Goal: Task Accomplishment & Management: Complete application form

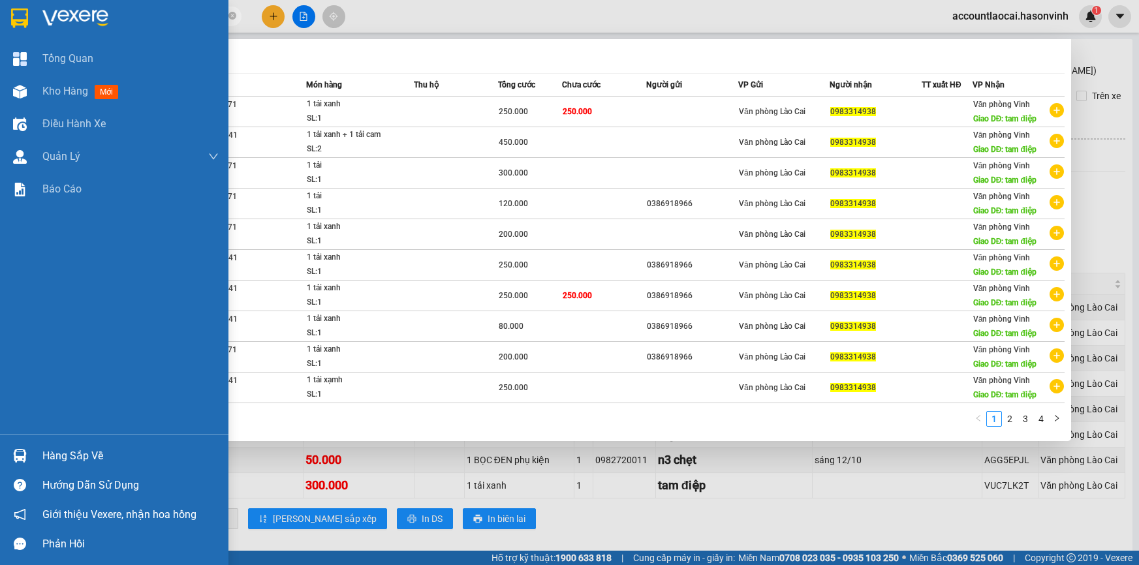
click at [0, 43] on section "Kết quả tìm kiếm ( 33 ) Bộ lọc Mã ĐH Trạng thái Món hàng Thu hộ Tổng cước Chưa …" at bounding box center [569, 282] width 1139 height 565
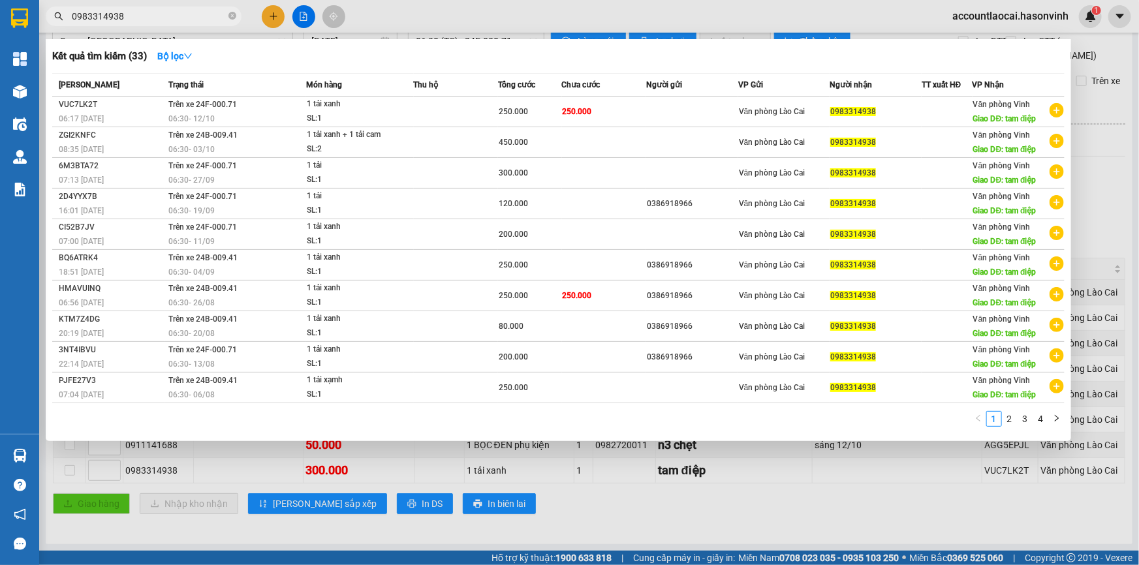
click at [114, 13] on input "0983314938" at bounding box center [149, 16] width 154 height 14
drag, startPoint x: 125, startPoint y: 17, endPoint x: 48, endPoint y: 18, distance: 77.0
click at [48, 18] on span "0983314938" at bounding box center [144, 17] width 196 height 20
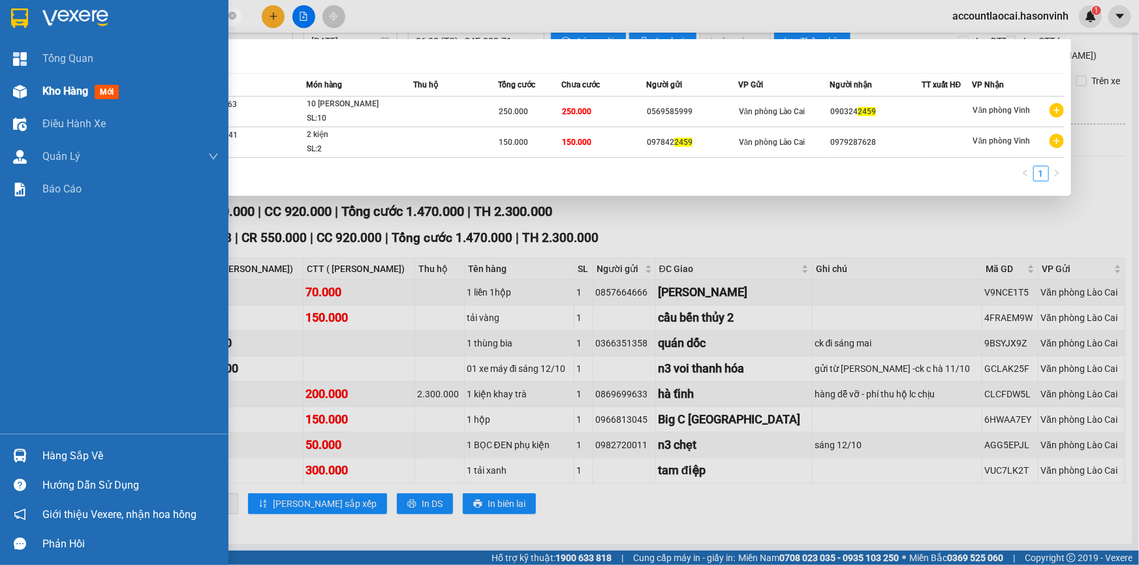
click at [58, 91] on span "Kho hàng" at bounding box center [65, 91] width 46 height 12
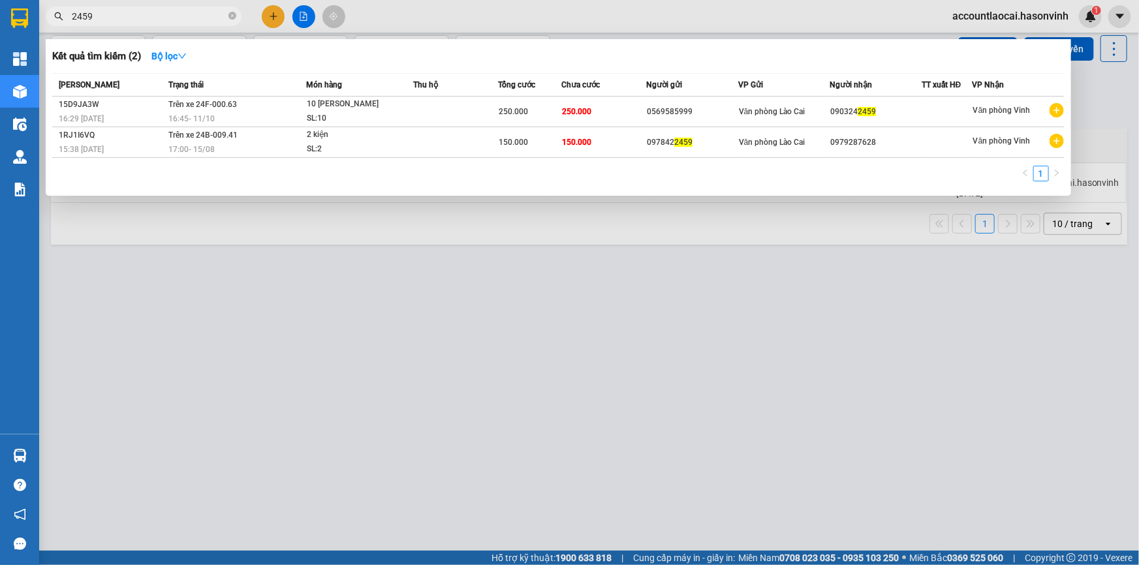
click at [306, 16] on div at bounding box center [569, 282] width 1139 height 565
drag, startPoint x: 137, startPoint y: 12, endPoint x: 27, endPoint y: 18, distance: 110.5
click at [27, 18] on section "Kết quả tìm kiếm ( 2 ) Bộ lọc Mã ĐH Trạng thái Món hàng Thu hộ Tổng cước Chưa c…" at bounding box center [569, 282] width 1139 height 565
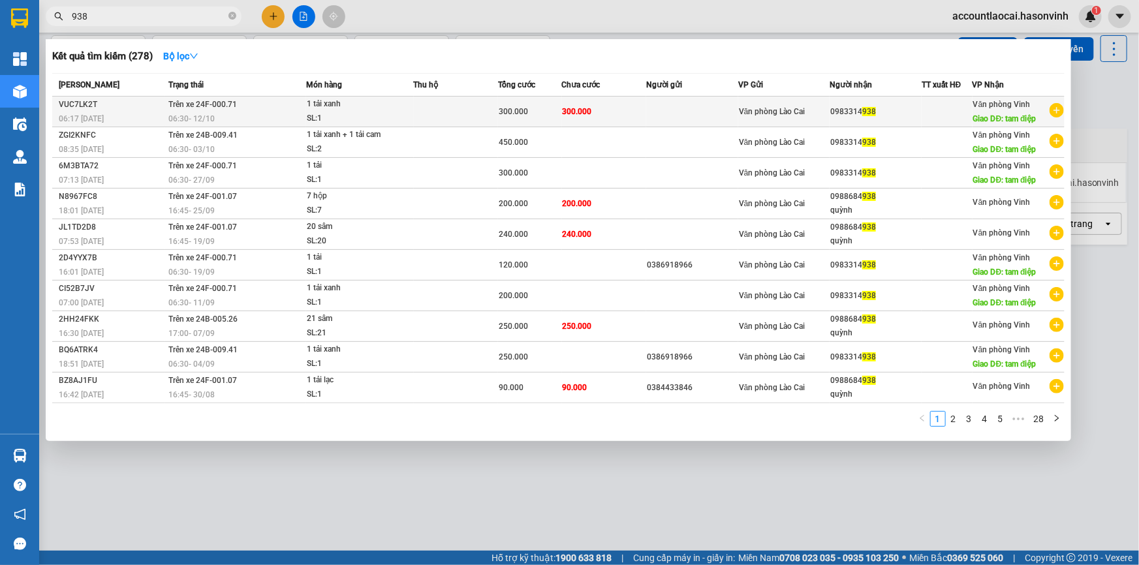
type input "938"
click at [253, 114] on div "06:30 [DATE]" at bounding box center [236, 119] width 137 height 14
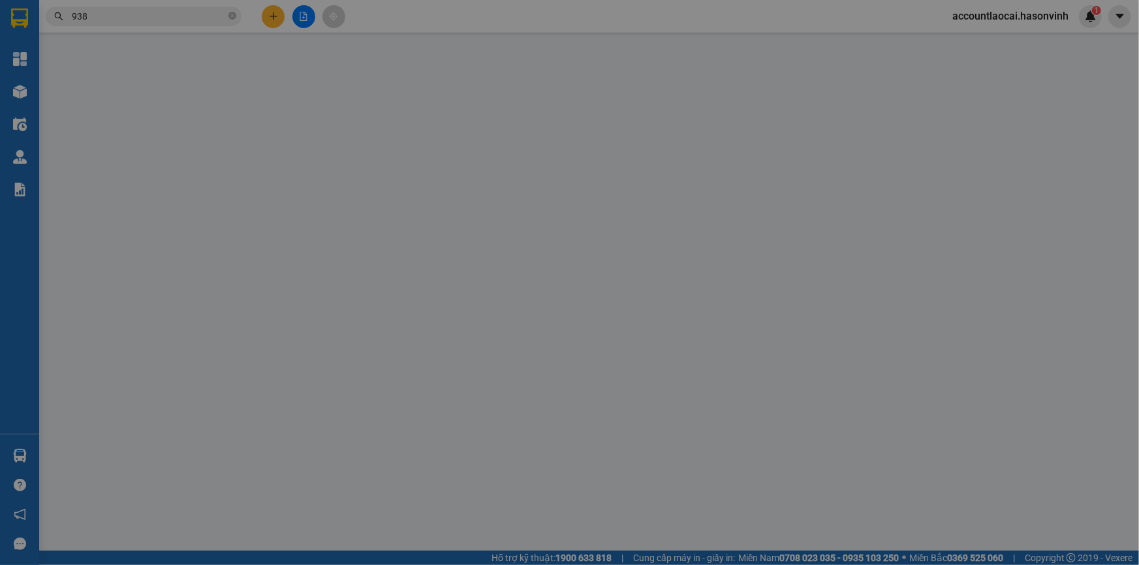
type input "0983314938"
type input "tam điệp"
type input "0"
type input "300.000"
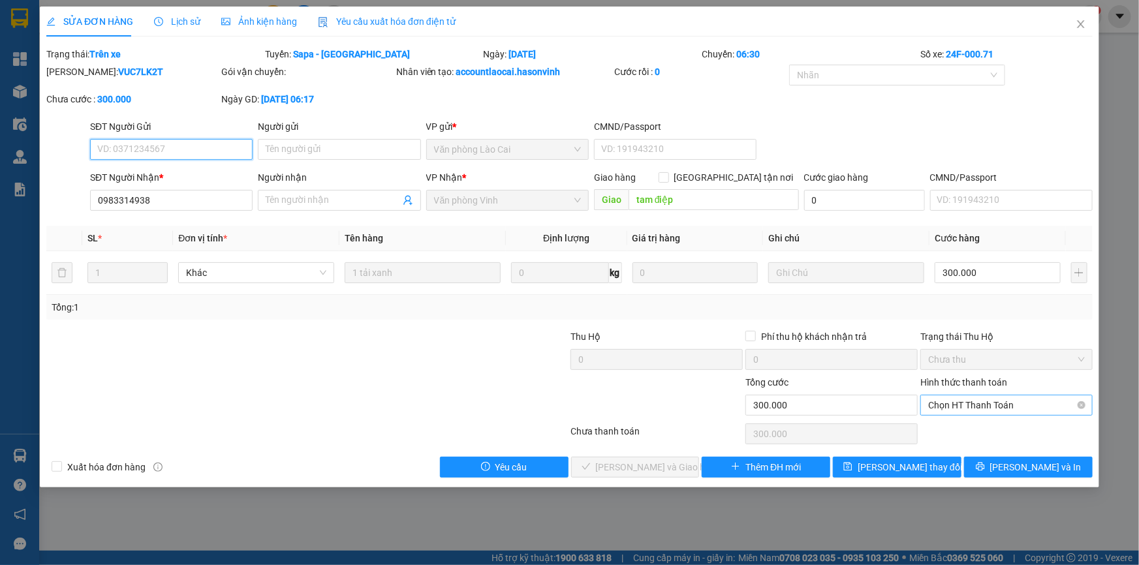
click at [969, 401] on span "Chọn HT Thanh Toán" at bounding box center [1006, 406] width 157 height 20
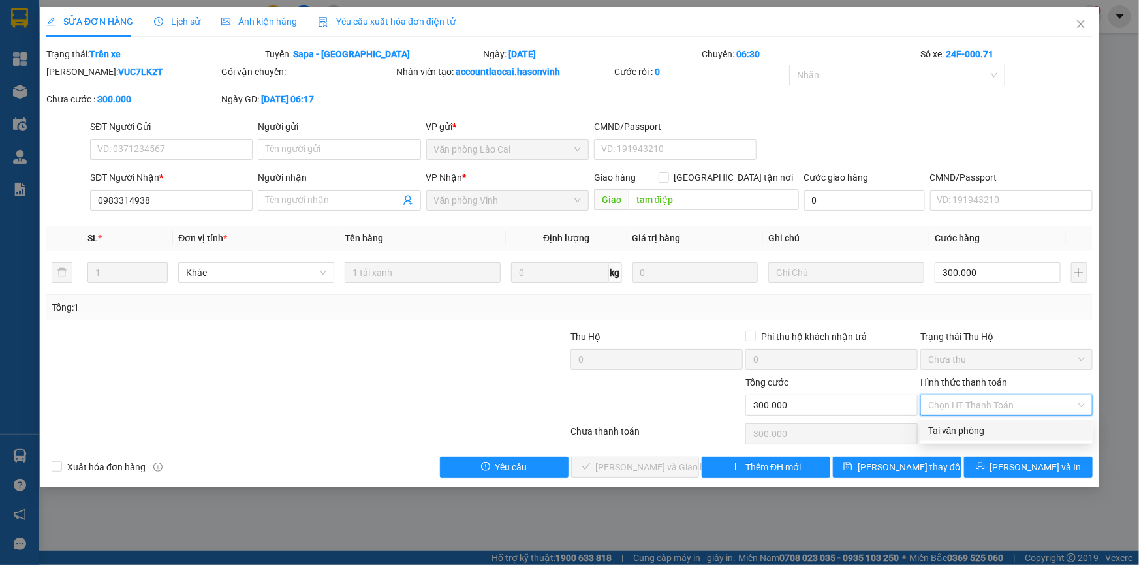
click at [966, 430] on div "Tại văn phòng" at bounding box center [1006, 431] width 157 height 14
type input "0"
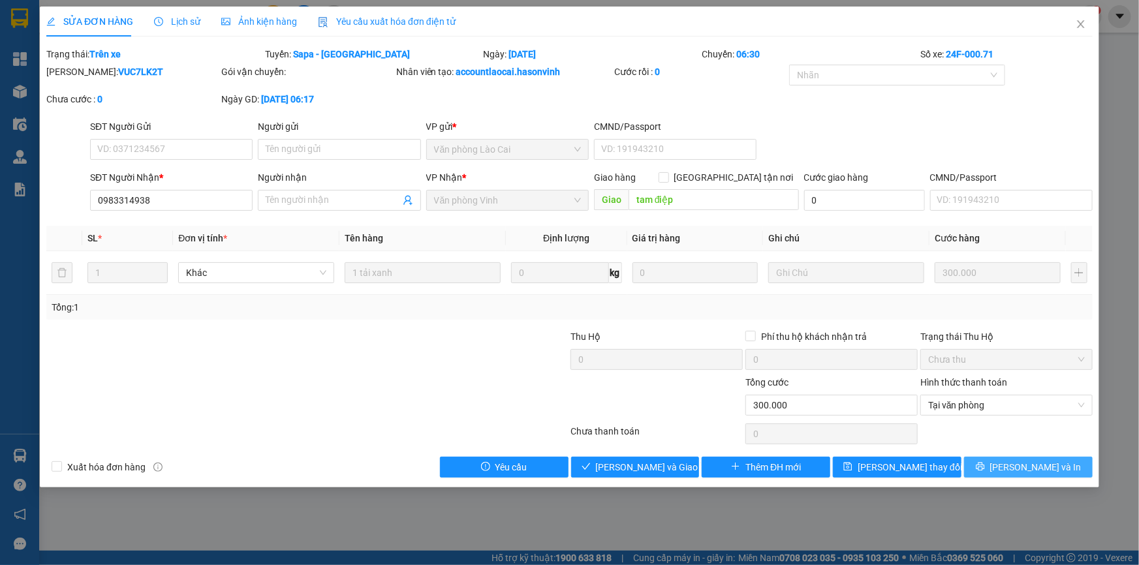
click at [999, 471] on button "[PERSON_NAME] và In" at bounding box center [1028, 467] width 129 height 21
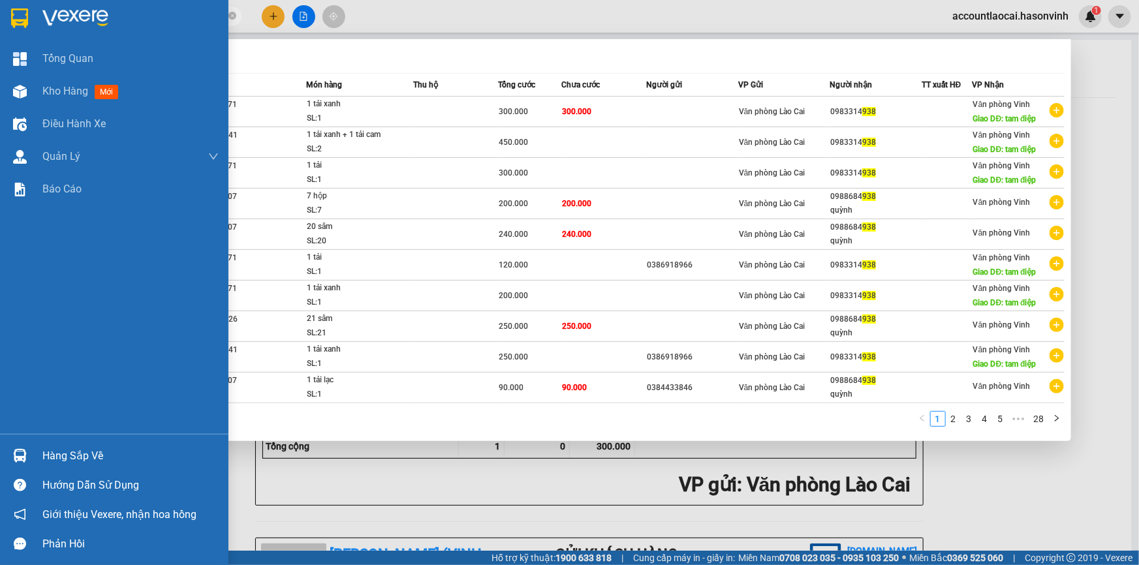
drag, startPoint x: 141, startPoint y: 13, endPoint x: 0, endPoint y: 19, distance: 141.1
click at [0, 19] on section "Kết quả tìm kiếm ( 278 ) Bộ lọc Mã ĐH Trạng thái Món hàng Thu hộ Tổng cước Chưa…" at bounding box center [569, 282] width 1139 height 565
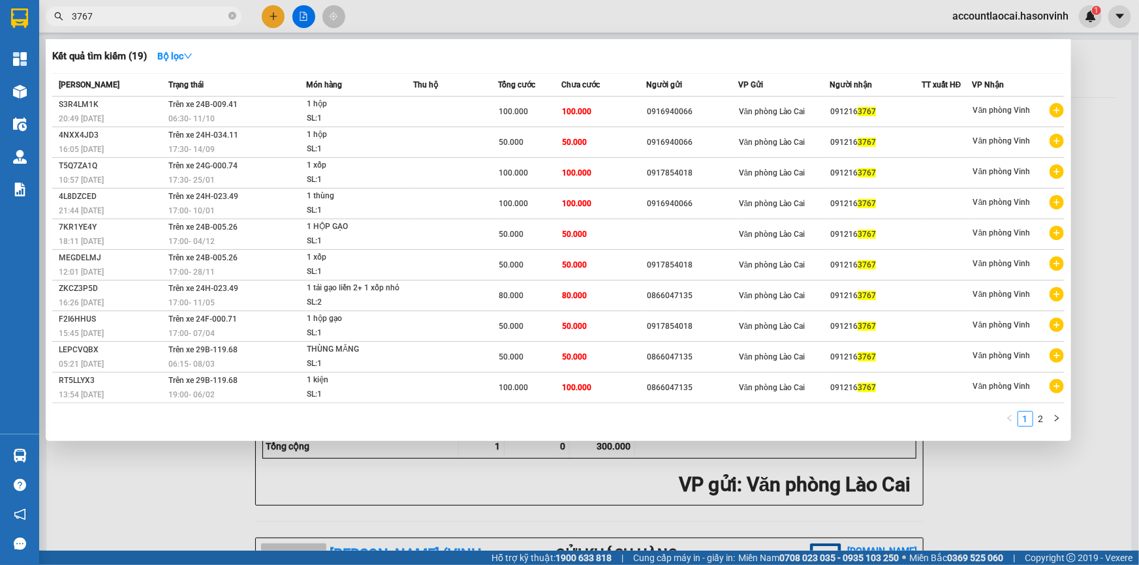
type input "3767"
click at [300, 13] on div at bounding box center [569, 282] width 1139 height 565
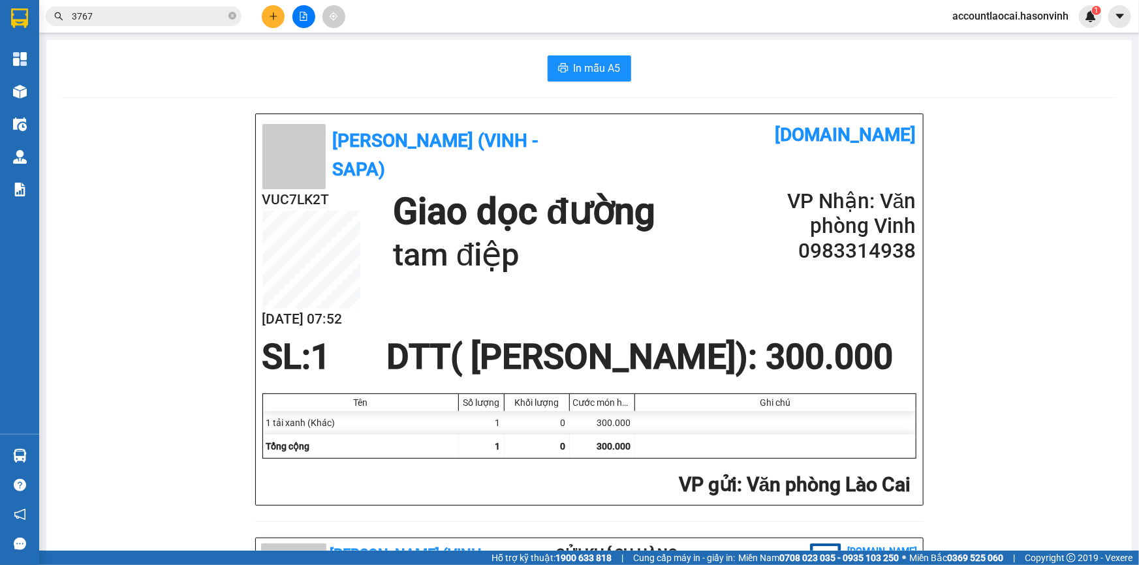
click at [314, 13] on button at bounding box center [303, 16] width 23 height 23
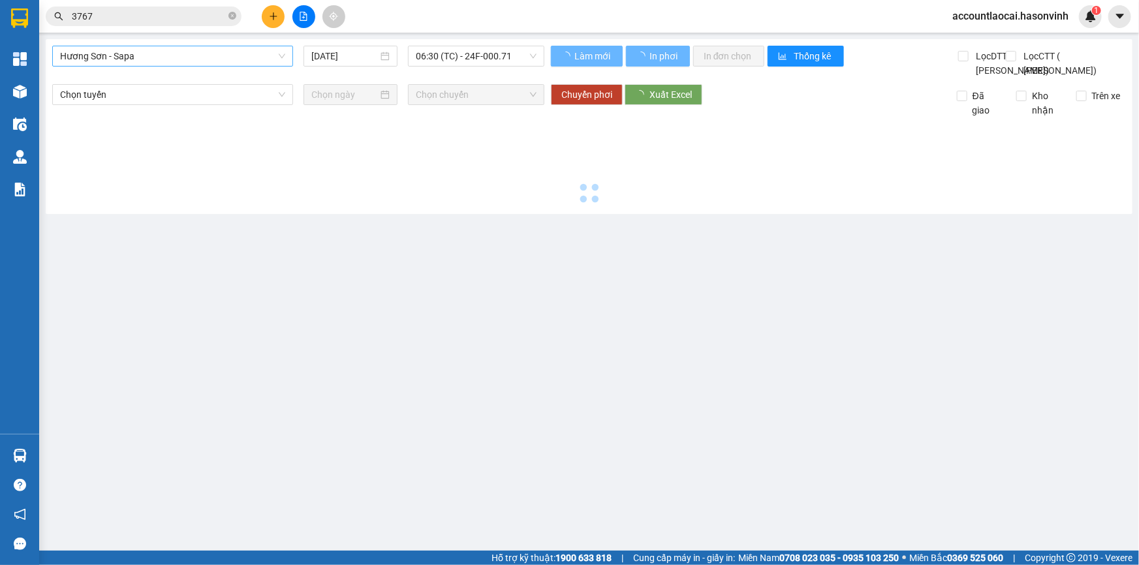
click at [154, 60] on span "Hương Sơn - Sapa" at bounding box center [172, 56] width 225 height 20
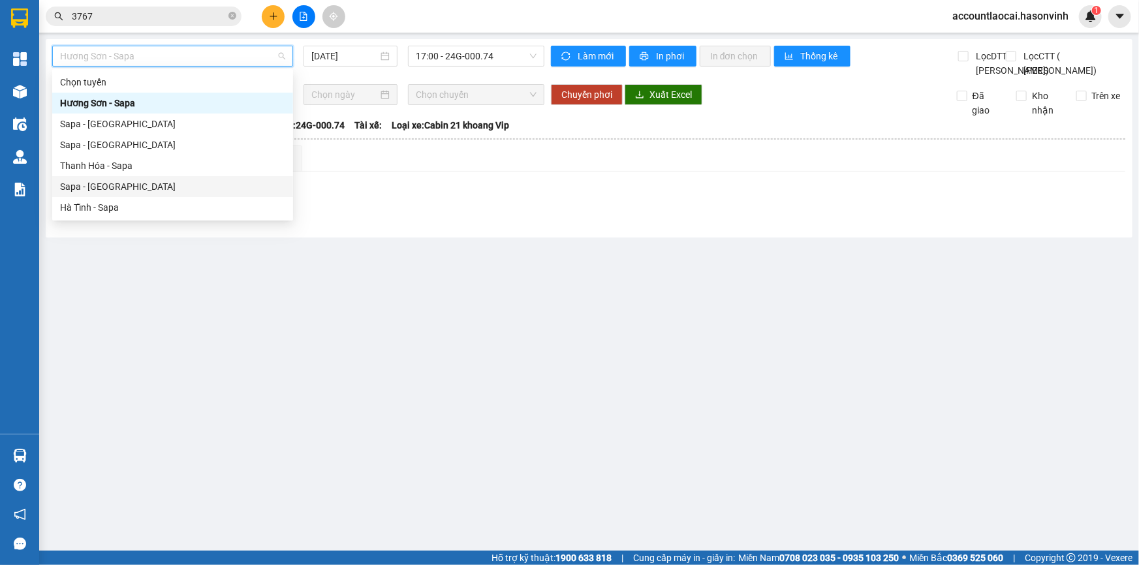
click at [99, 185] on div "Sapa - [GEOGRAPHIC_DATA]" at bounding box center [172, 187] width 225 height 14
type input "[DATE]"
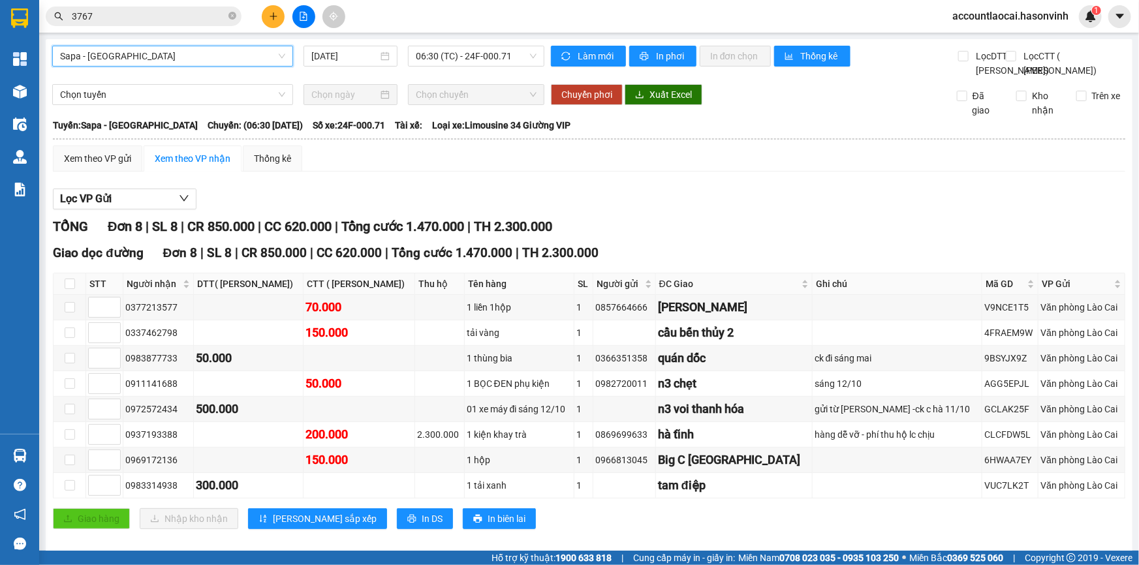
scroll to position [55, 0]
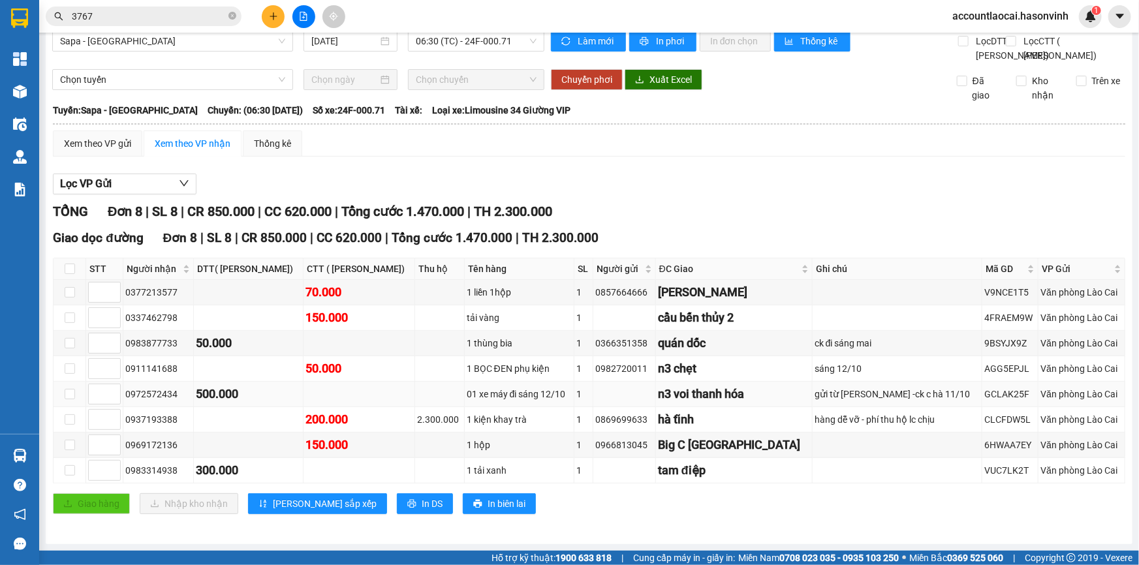
drag, startPoint x: 183, startPoint y: 396, endPoint x: 123, endPoint y: 390, distance: 60.3
click at [123, 390] on td "0972572434" at bounding box center [158, 394] width 71 height 25
copy div "0972572434"
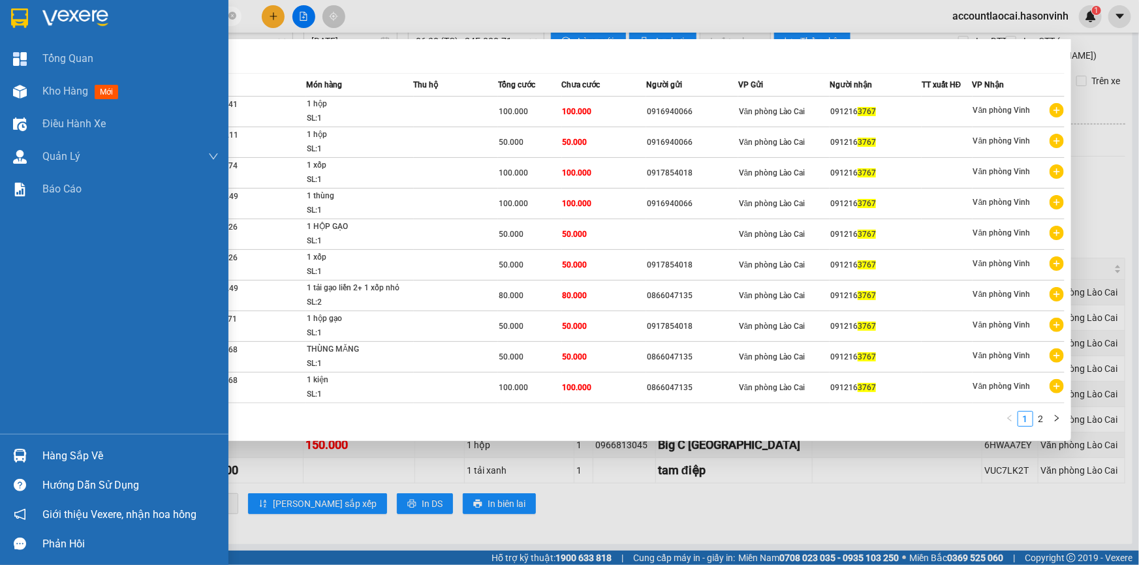
drag, startPoint x: 108, startPoint y: 18, endPoint x: 0, endPoint y: 19, distance: 107.7
click at [0, 19] on section "Kết quả tìm kiếm ( 19 ) Bộ lọc Mã ĐH Trạng thái Món hàng Thu hộ Tổng cước Chưa …" at bounding box center [569, 282] width 1139 height 565
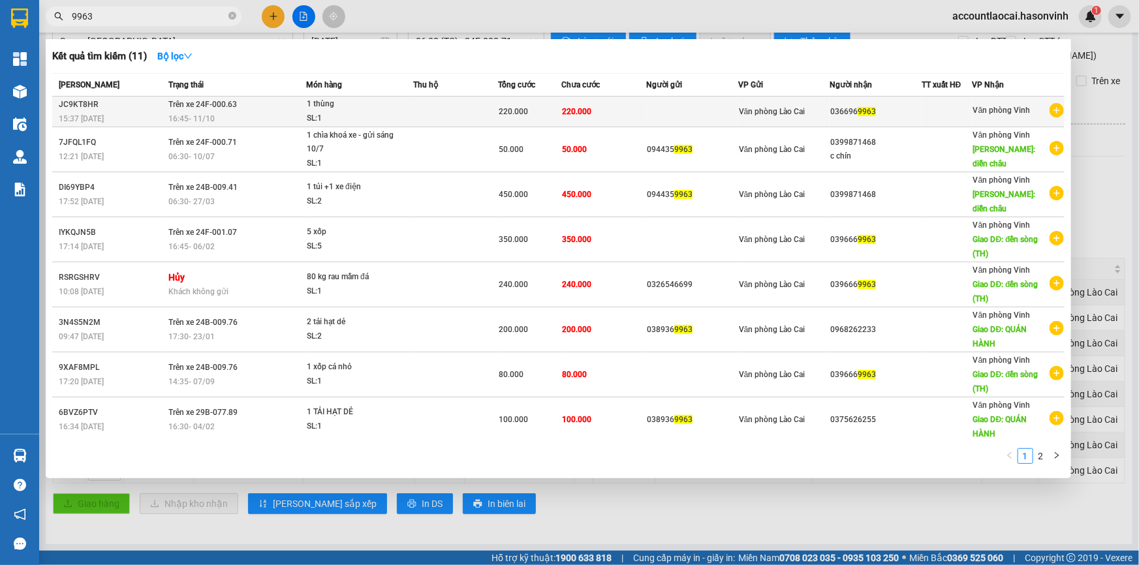
type input "9963"
click at [409, 114] on span "1 thùng SL: 1" at bounding box center [360, 111] width 106 height 28
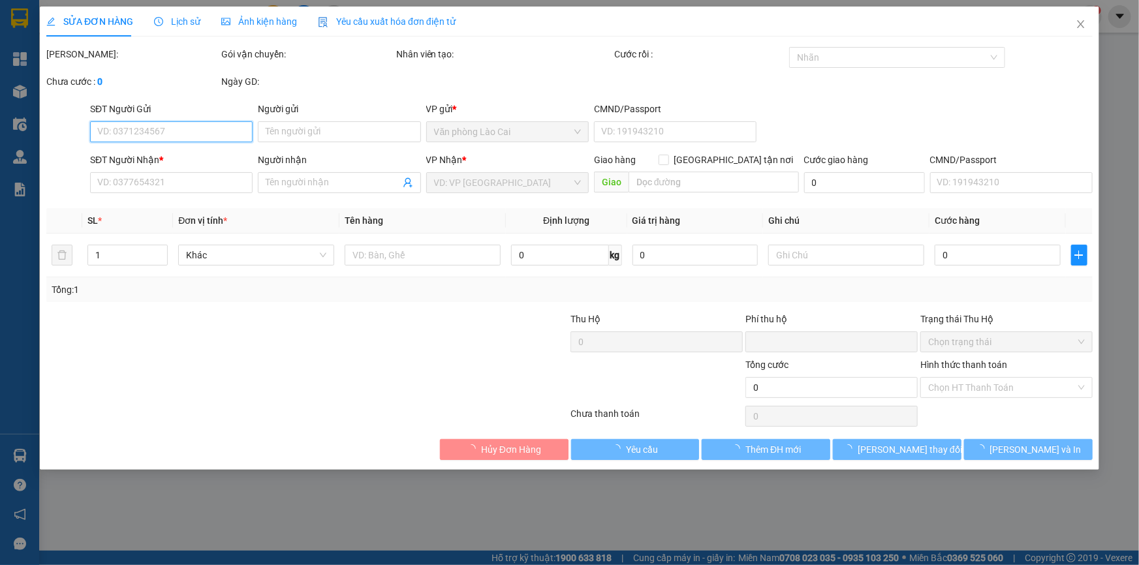
type input "0366969963"
type input "0"
type input "220.000"
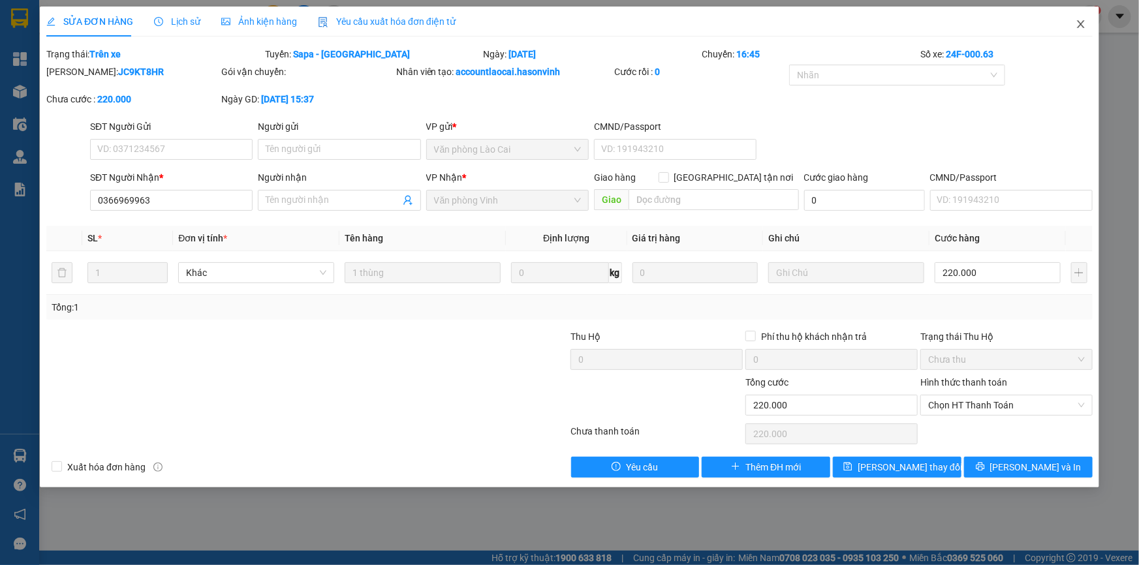
click at [1082, 25] on icon "close" at bounding box center [1080, 24] width 7 height 8
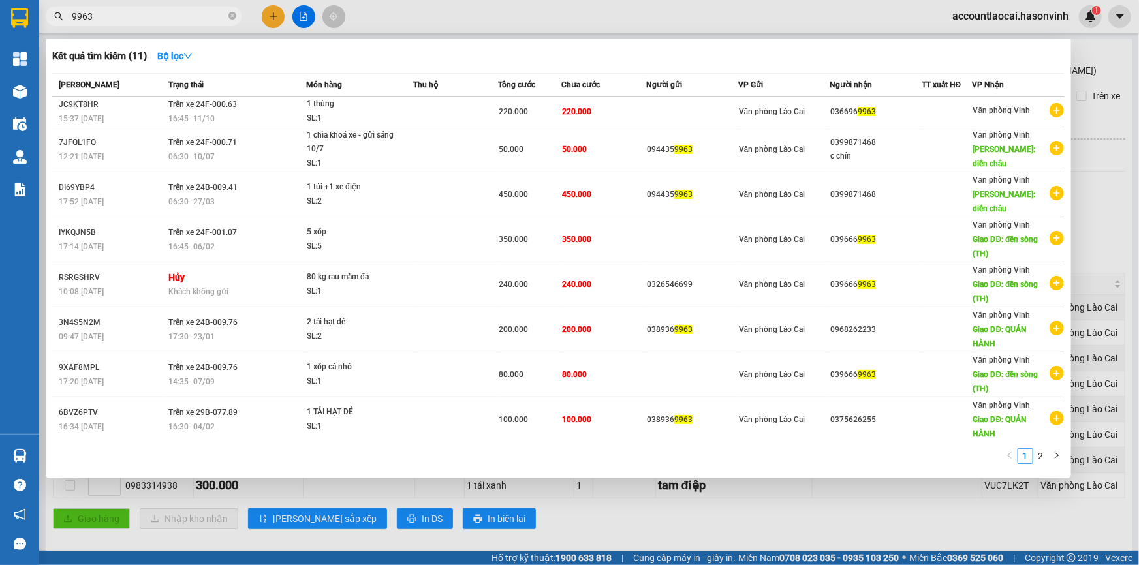
drag, startPoint x: 134, startPoint y: 12, endPoint x: 44, endPoint y: 31, distance: 92.1
click at [44, 28] on div "Kết quả tìm kiếm ( 11 ) Bộ lọc Mã ĐH Trạng thái Món hàng Thu hộ Tổng cước Chưa …" at bounding box center [127, 16] width 255 height 23
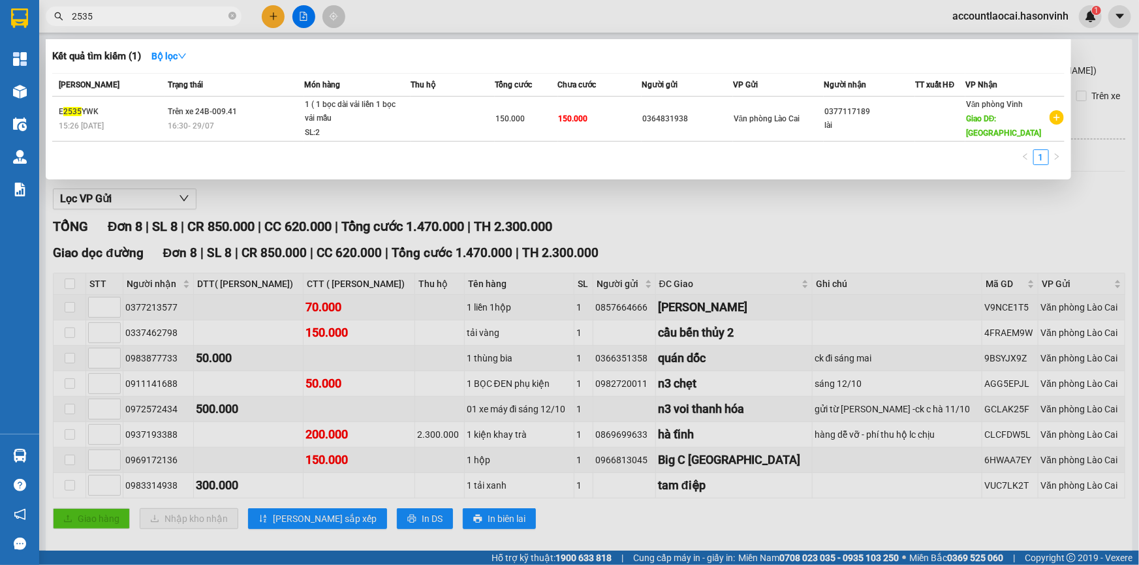
click at [697, 208] on div at bounding box center [569, 282] width 1139 height 565
drag, startPoint x: 120, startPoint y: 13, endPoint x: 0, endPoint y: 19, distance: 120.3
click at [0, 19] on section "Kết quả tìm kiếm ( 1 ) Bộ lọc Mã ĐH Trạng thái Món hàng Thu hộ Tổng cước Chưa c…" at bounding box center [569, 282] width 1139 height 565
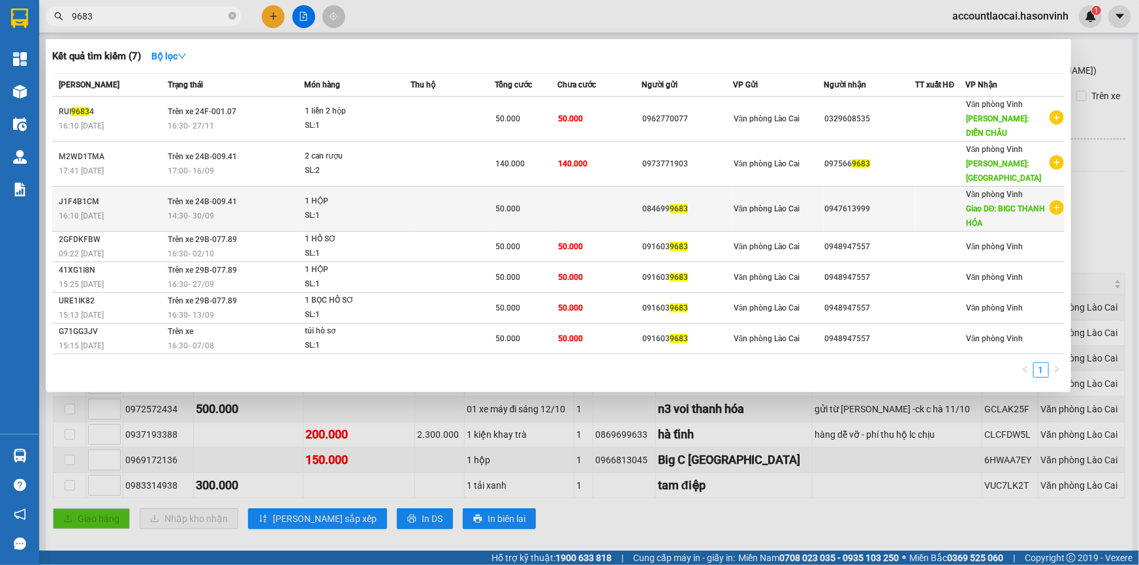
type input "9683"
click at [472, 202] on td at bounding box center [453, 209] width 84 height 45
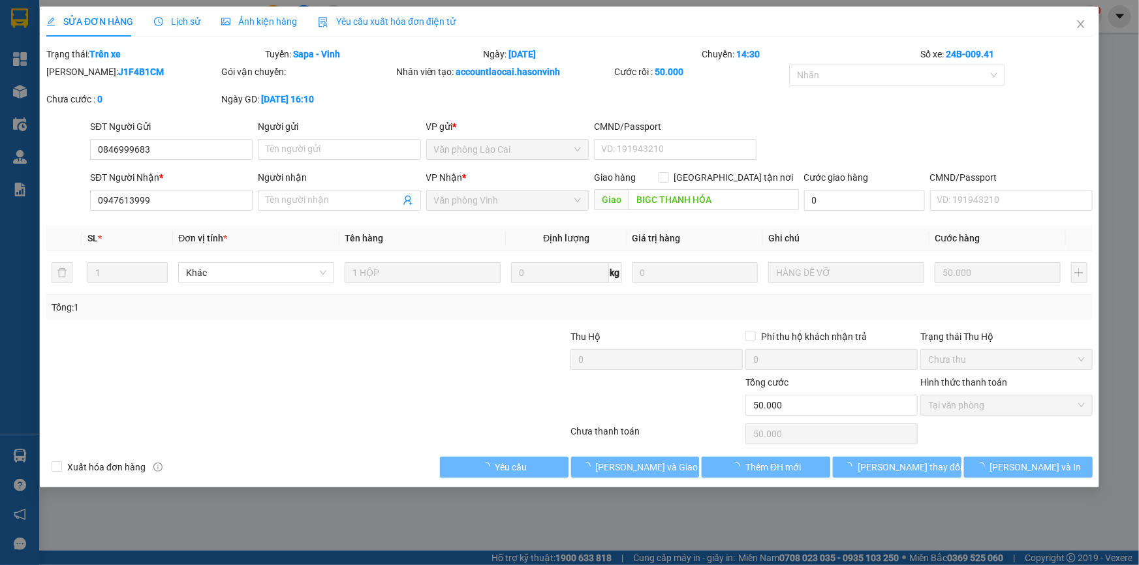
type input "0846999683"
type input "0947613999"
type input "BIGC THANH HÓA"
type input "0"
type input "50.000"
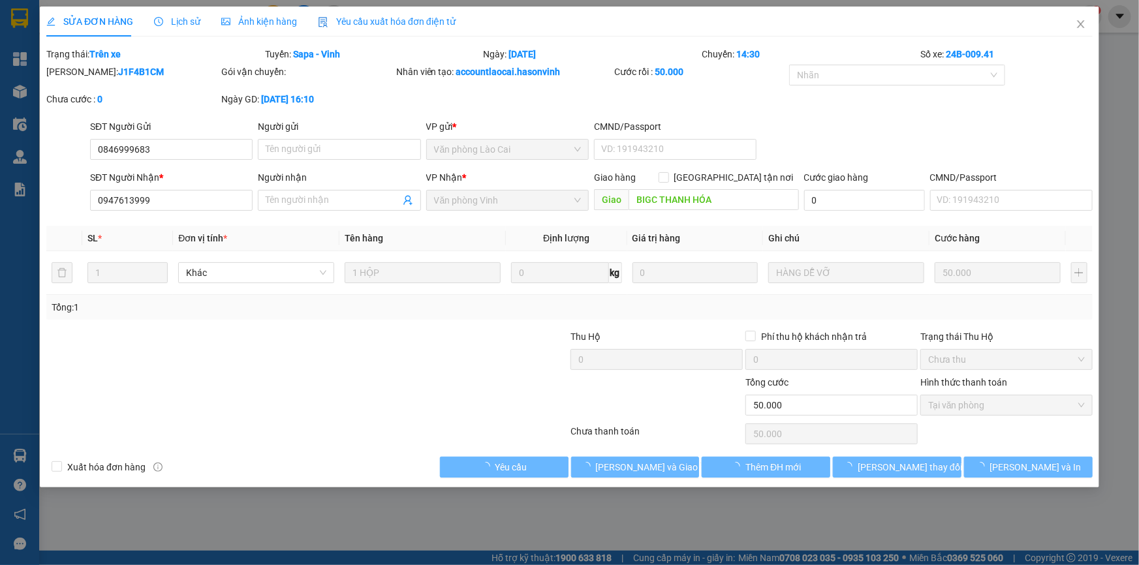
type input "50.000"
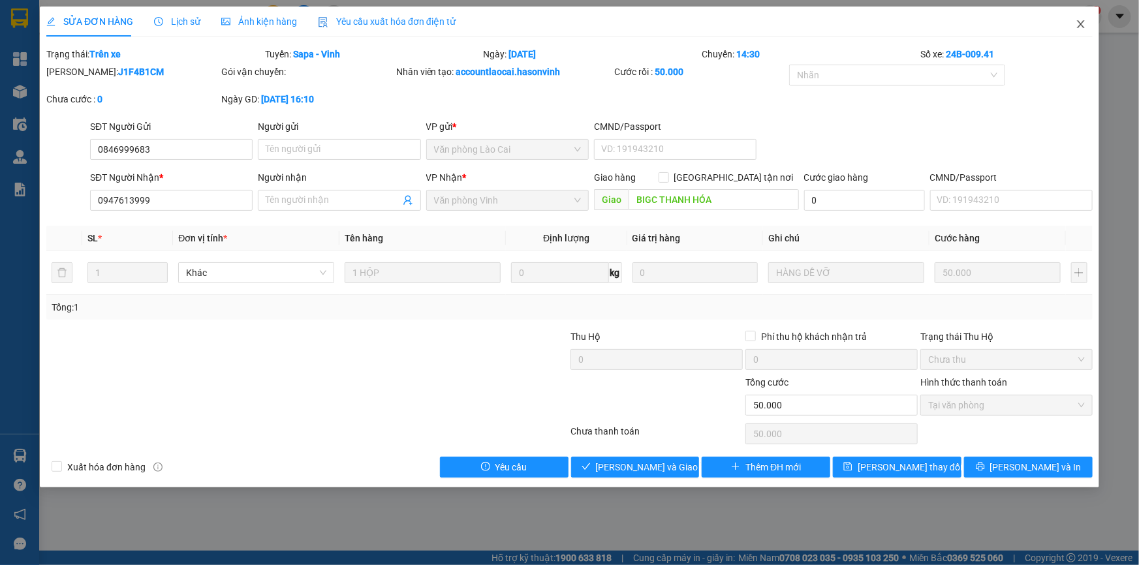
click at [1080, 23] on icon "close" at bounding box center [1081, 24] width 10 height 10
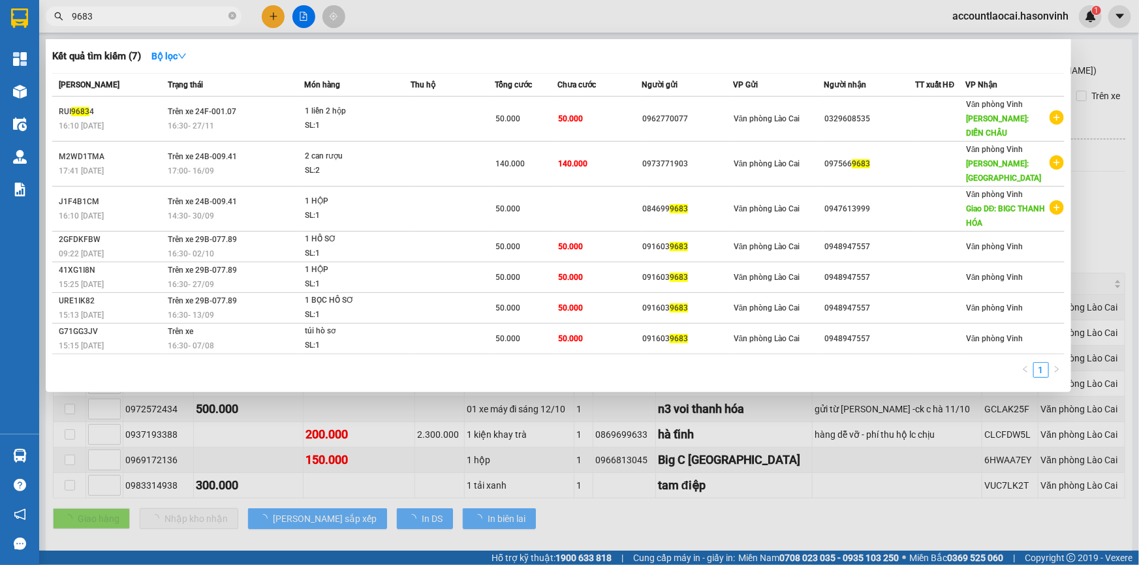
drag, startPoint x: 176, startPoint y: 12, endPoint x: 77, endPoint y: 12, distance: 99.2
click at [77, 12] on input "9683" at bounding box center [149, 16] width 154 height 14
type input "9"
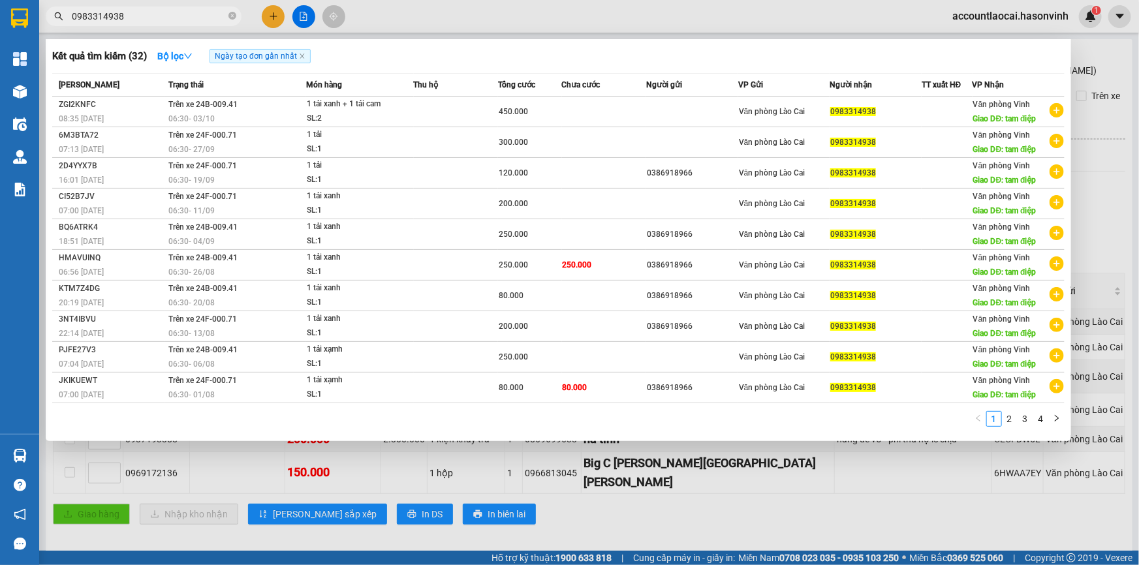
drag, startPoint x: 144, startPoint y: 13, endPoint x: 0, endPoint y: 18, distance: 144.4
click at [0, 18] on section "Kết quả tìm kiếm ( 32 ) Bộ lọc Ngày tạo đơn gần nhất Mã ĐH Trạng thái Món hàng …" at bounding box center [569, 282] width 1139 height 565
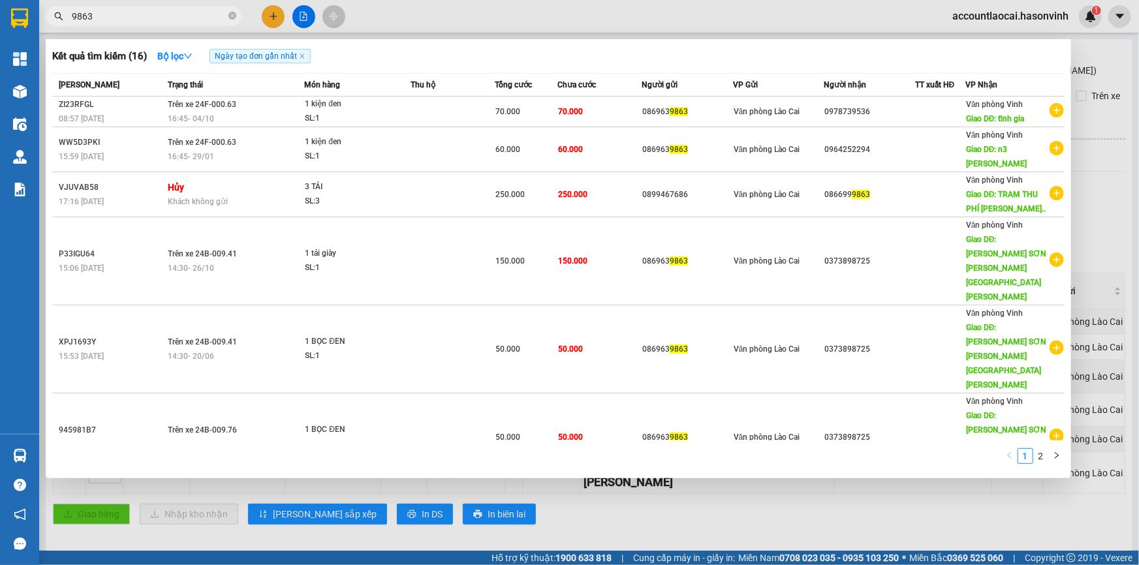
type input "9863"
